Goal: Information Seeking & Learning: Learn about a topic

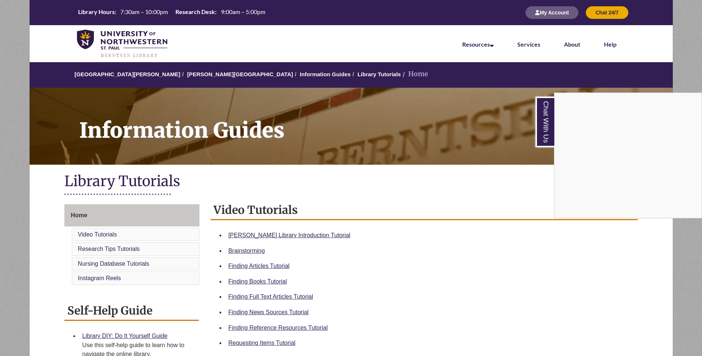
click at [266, 283] on div "Chat With Us" at bounding box center [351, 178] width 702 height 356
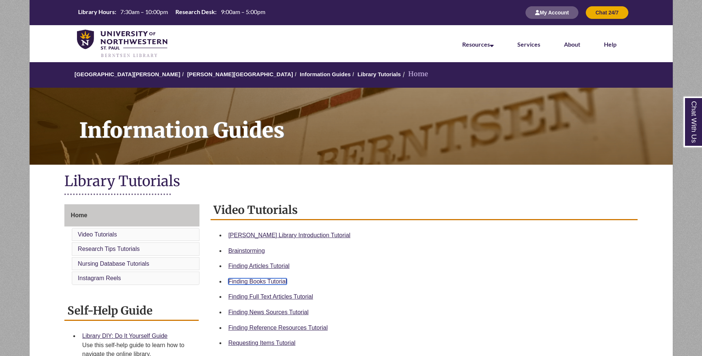
click at [249, 283] on link "Finding Books Tutorial" at bounding box center [257, 281] width 58 height 6
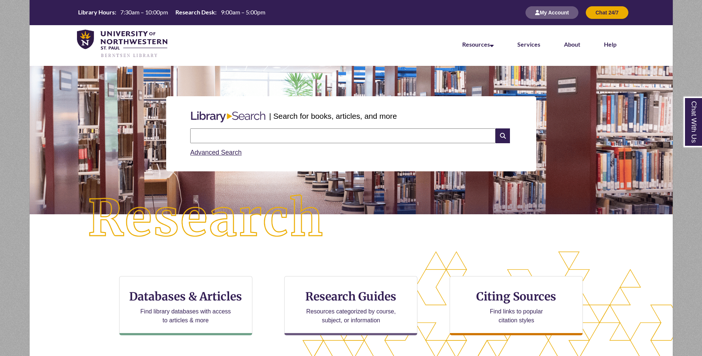
click at [239, 134] on input "text" at bounding box center [342, 135] width 305 height 15
type input "*"
type input "**********"
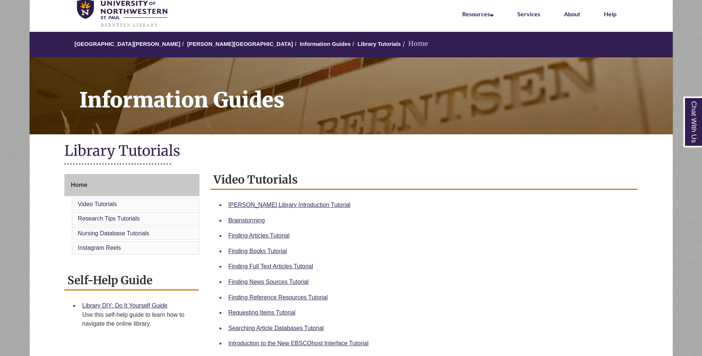
scroll to position [62, 0]
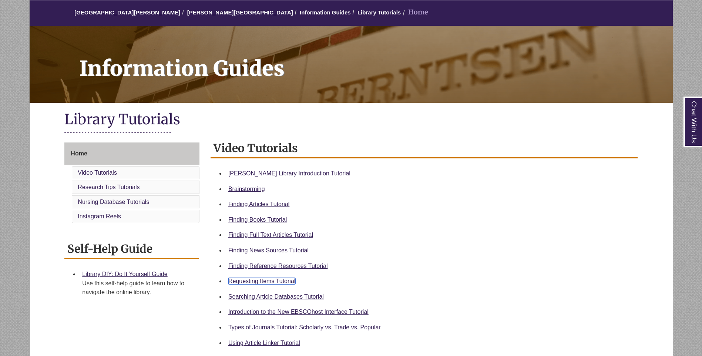
click at [265, 280] on link "Requesting Items Tutorial" at bounding box center [261, 281] width 67 height 6
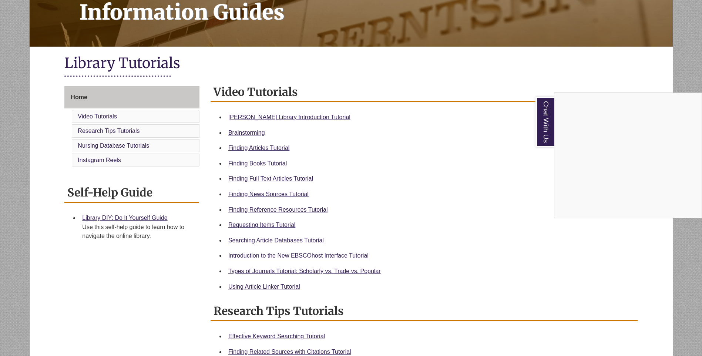
scroll to position [123, 0]
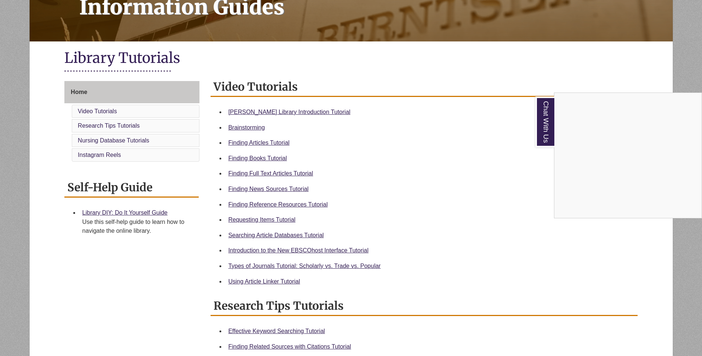
click at [287, 264] on div "Chat With Us" at bounding box center [351, 178] width 702 height 356
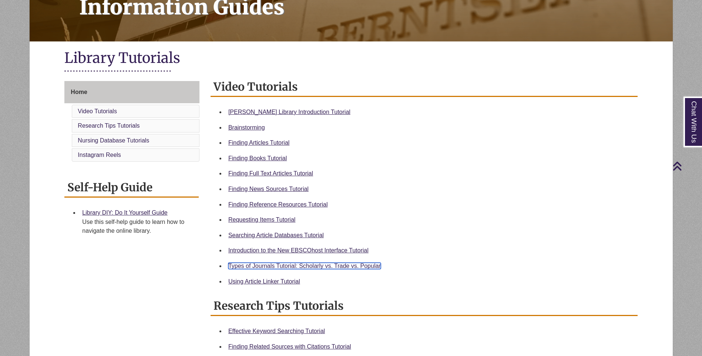
click at [293, 266] on link "Types of Journals Tutorial: Scholarly vs. Trade vs. Popular" at bounding box center [304, 266] width 152 height 6
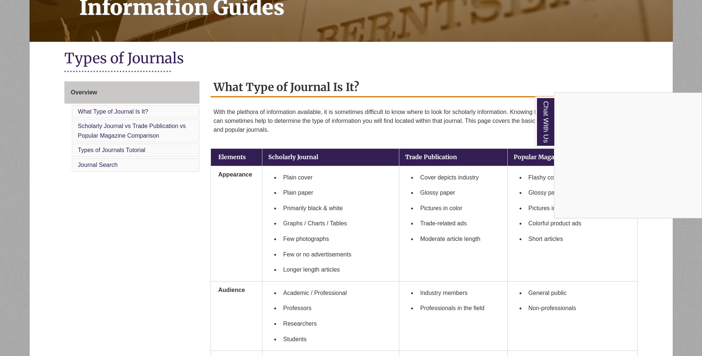
scroll to position [123, 0]
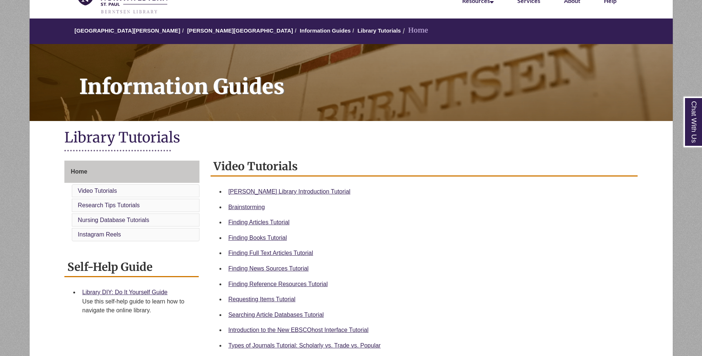
scroll to position [123, 0]
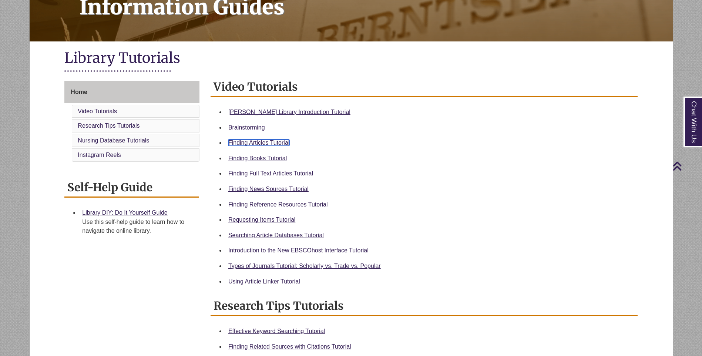
click at [275, 145] on link "Finding Articles Tutorial" at bounding box center [258, 142] width 61 height 6
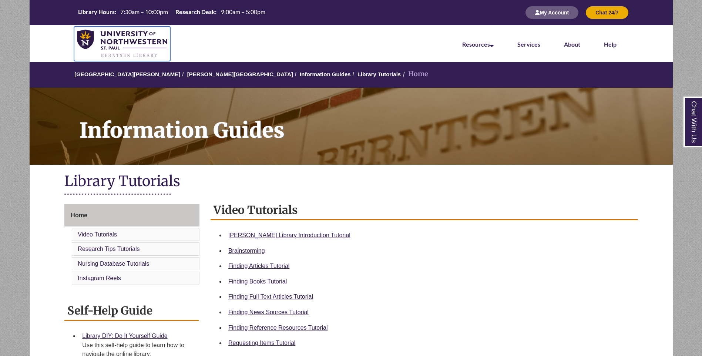
click at [88, 35] on img at bounding box center [122, 44] width 91 height 29
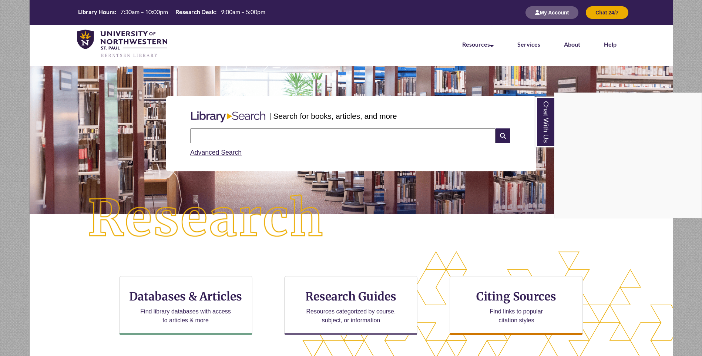
click at [221, 137] on div "Chat With Us" at bounding box center [351, 178] width 702 height 356
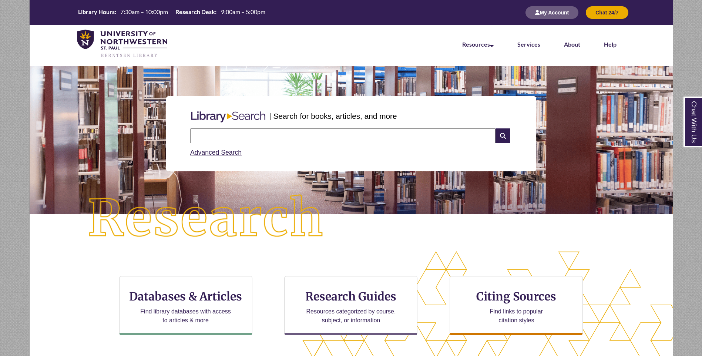
click at [249, 134] on input "text" at bounding box center [342, 135] width 305 height 15
type input "**********"
click at [263, 134] on input "**********" at bounding box center [342, 135] width 305 height 15
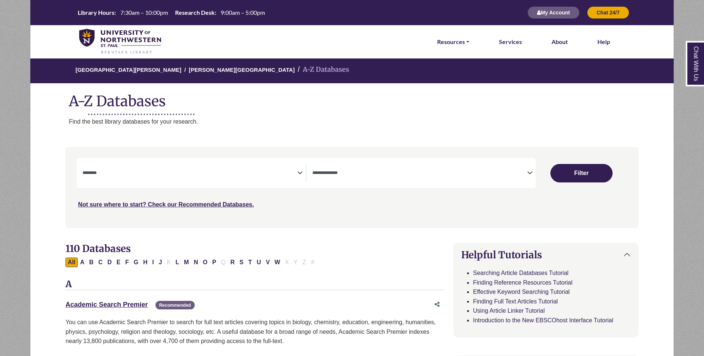
select select "Database Subject Filter"
select select "Database Types Filter"
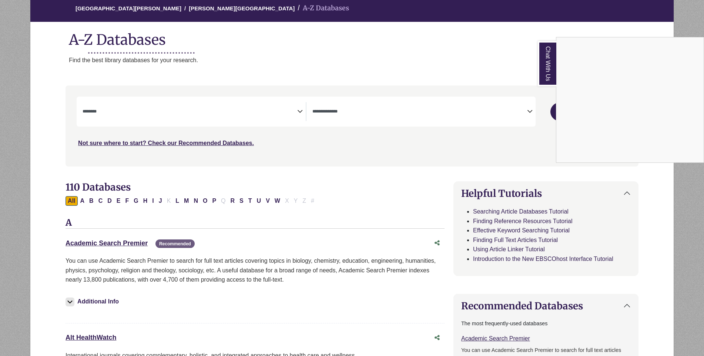
scroll to position [62, 0]
click at [315, 192] on div "Chat With Us" at bounding box center [352, 178] width 704 height 356
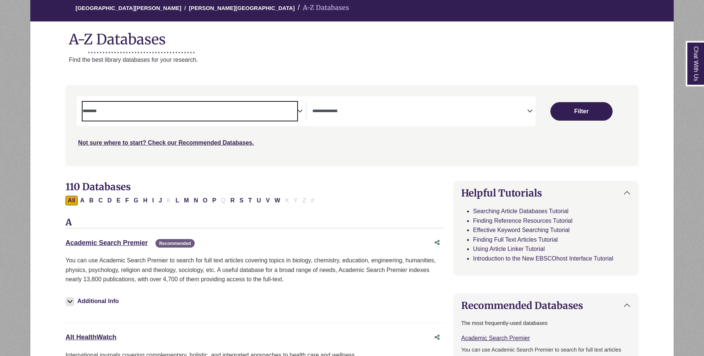
click at [194, 117] on span "Search filters" at bounding box center [190, 111] width 215 height 19
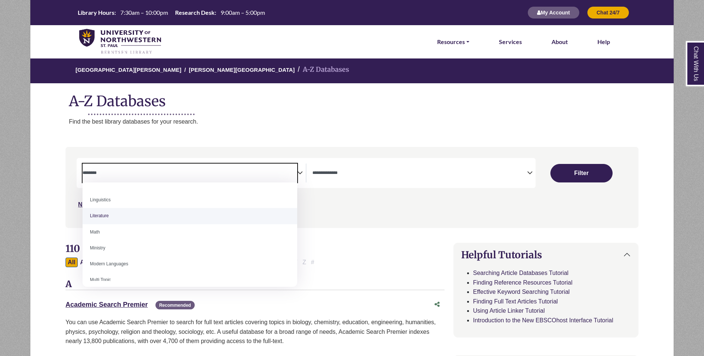
scroll to position [350, 0]
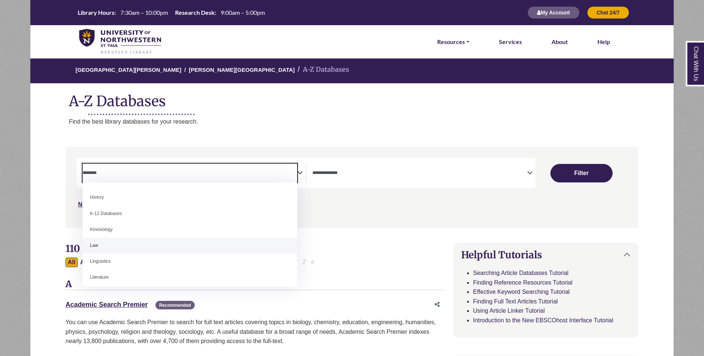
select select "******"
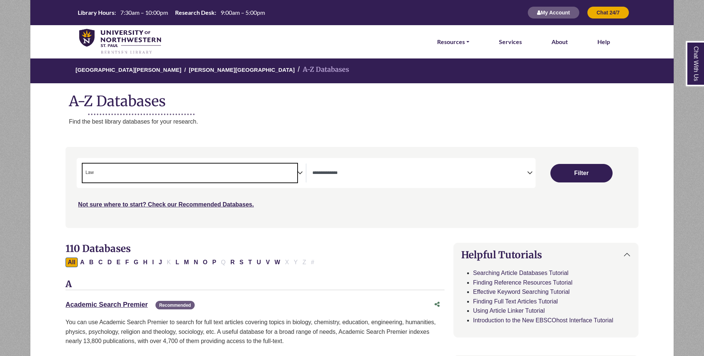
click at [234, 175] on span "× Law" at bounding box center [190, 173] width 215 height 19
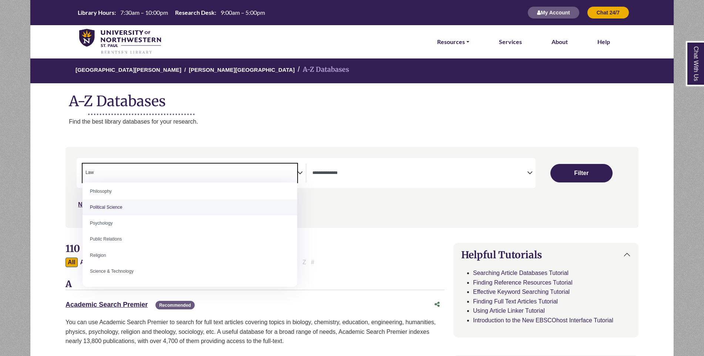
scroll to position [597, 0]
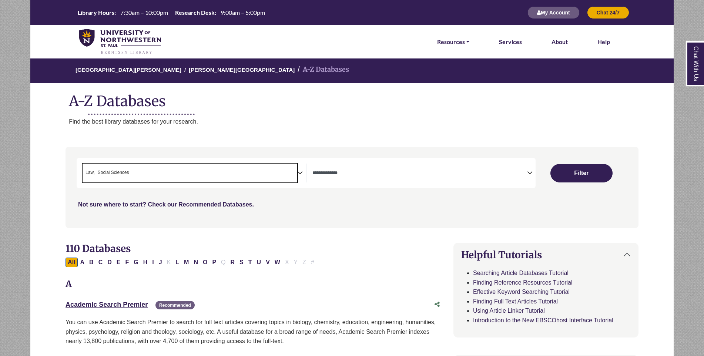
click at [356, 171] on textarea "Search" at bounding box center [419, 174] width 215 height 6
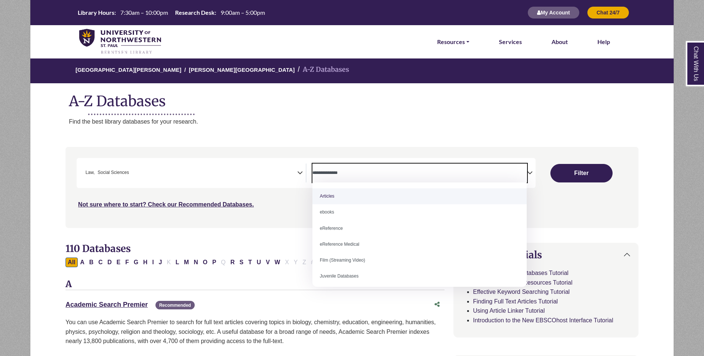
click at [459, 111] on div "University of Northwestern - St. Paul Berntsen Library A-Z Databases A-Z Databa…" at bounding box center [352, 99] width 644 height 82
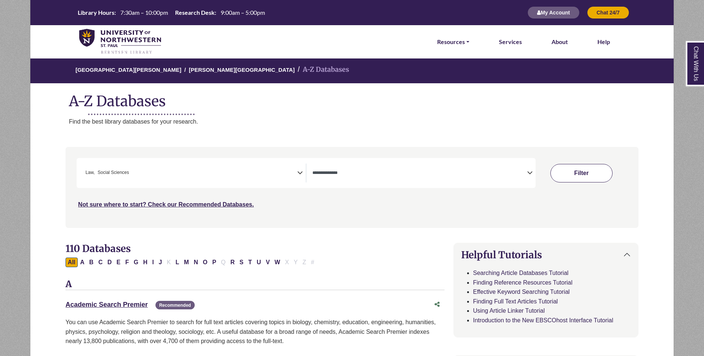
click at [579, 175] on button "Filter" at bounding box center [581, 173] width 62 height 18
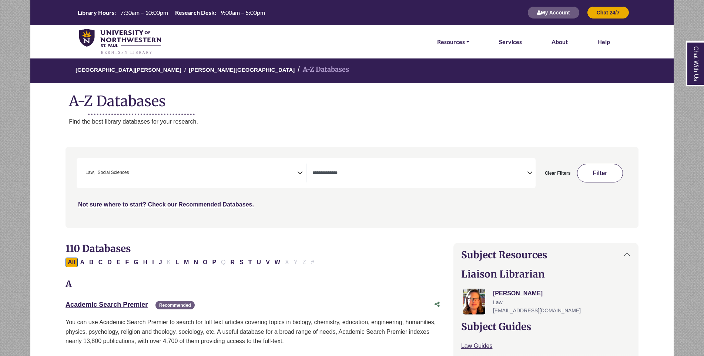
select select "Database Types Filter"
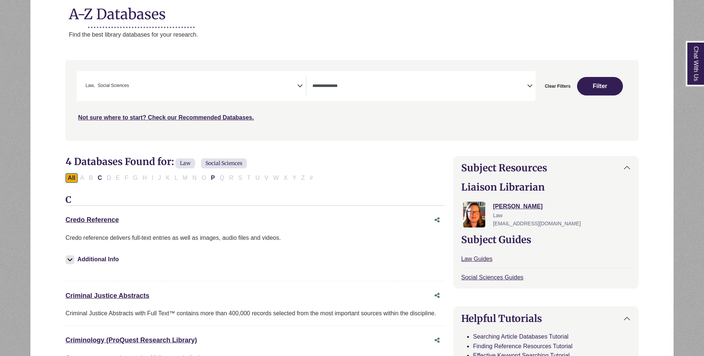
scroll to position [123, 0]
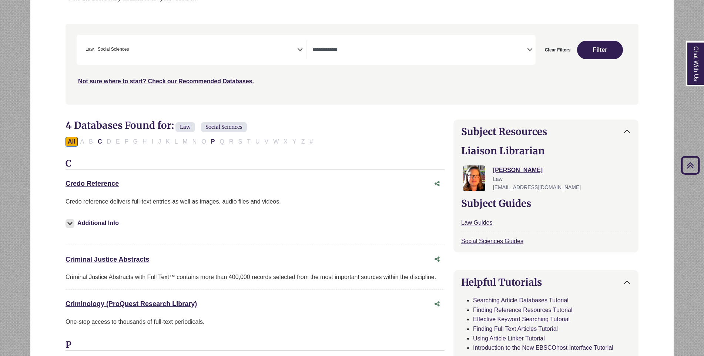
click at [94, 48] on span "Law" at bounding box center [89, 49] width 9 height 7
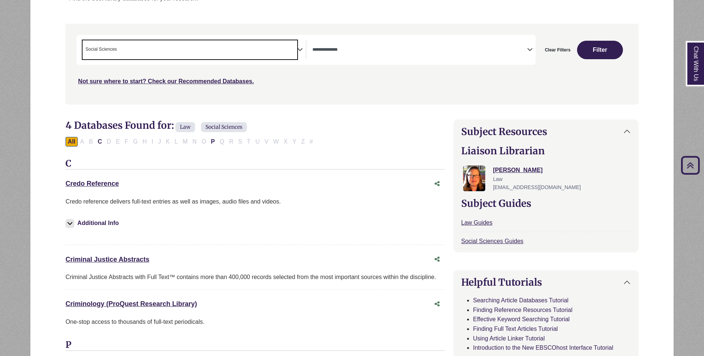
click at [137, 48] on span "× Social Sciences" at bounding box center [190, 49] width 215 height 19
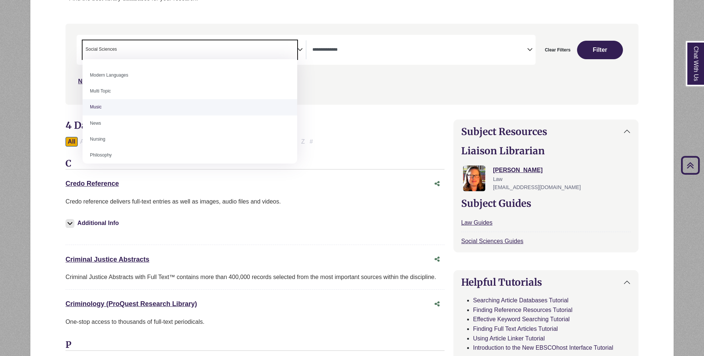
scroll to position [555, 0]
select select "******"
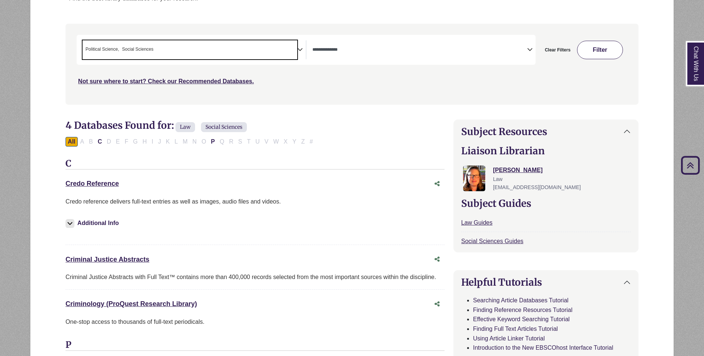
click at [604, 53] on button "Filter" at bounding box center [600, 50] width 46 height 18
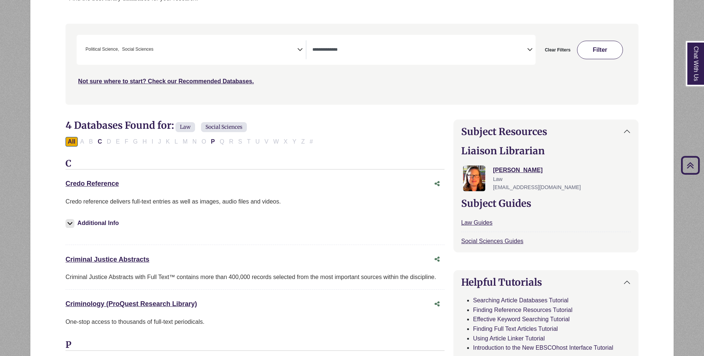
select select "Database Types Filter"
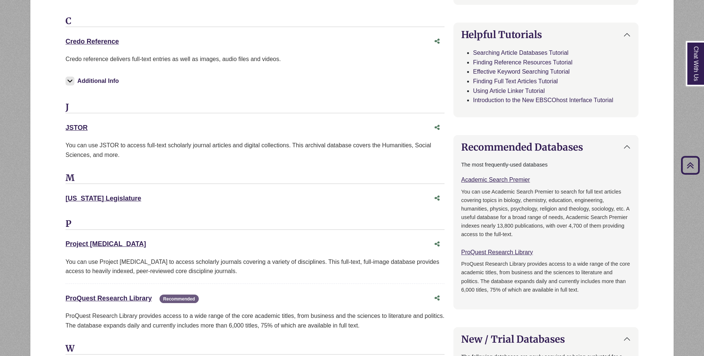
scroll to position [370, 0]
drag, startPoint x: 89, startPoint y: 127, endPoint x: 60, endPoint y: 132, distance: 30.0
click at [60, 132] on div "**********" at bounding box center [352, 240] width 644 height 940
drag, startPoint x: 60, startPoint y: 132, endPoint x: 96, endPoint y: 132, distance: 36.6
copy link "JSTOR"
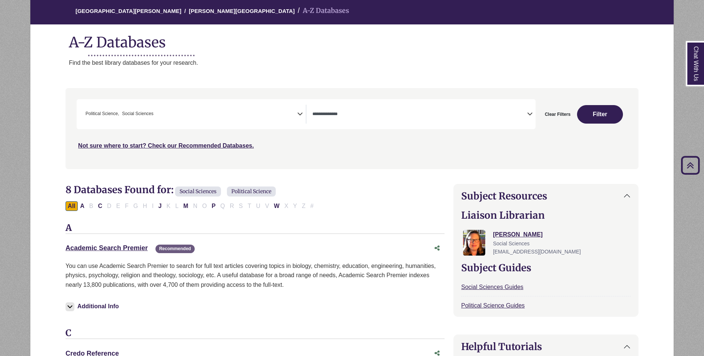
scroll to position [0, 0]
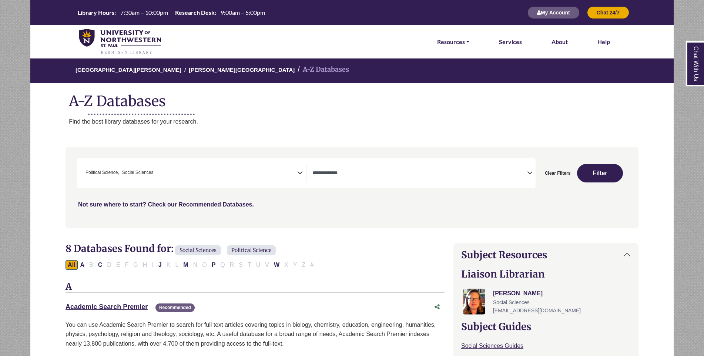
click at [167, 181] on span "× Political Science × Social Sciences" at bounding box center [190, 173] width 215 height 19
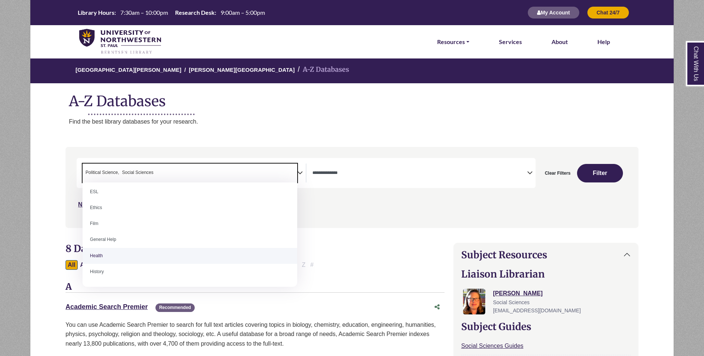
scroll to position [370, 0]
select select "******"
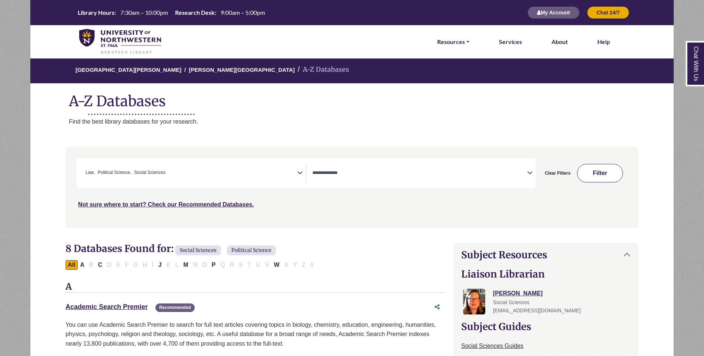
click at [609, 172] on button "Filter" at bounding box center [600, 173] width 46 height 18
select select "Database Types Filter"
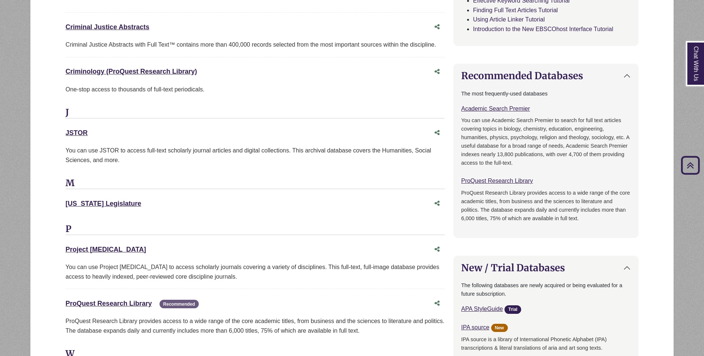
scroll to position [493, 0]
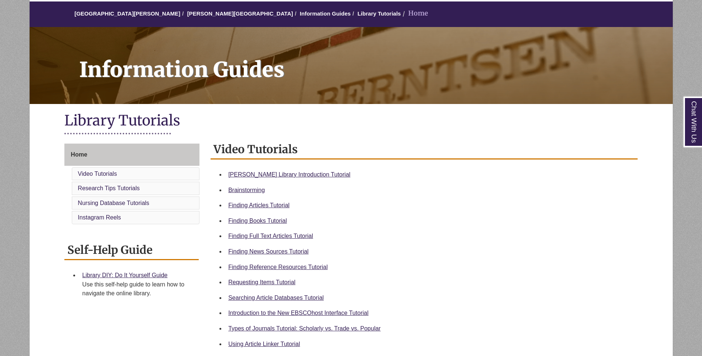
scroll to position [62, 0]
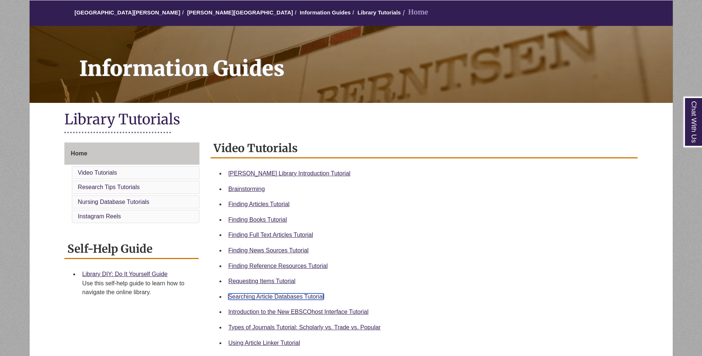
click at [304, 297] on link "Searching Article Databases Tutorial" at bounding box center [275, 296] width 95 height 6
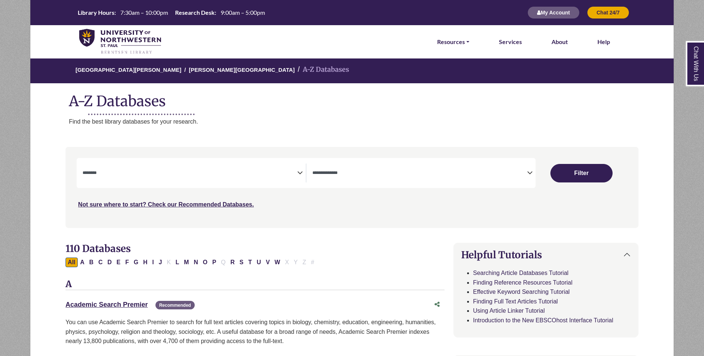
select select "Database Subject Filter"
select select "Database Types Filter"
click at [103, 302] on link "Academic Search Premier This link opens in a new window" at bounding box center [106, 304] width 82 height 7
